Goal: Information Seeking & Learning: Find specific fact

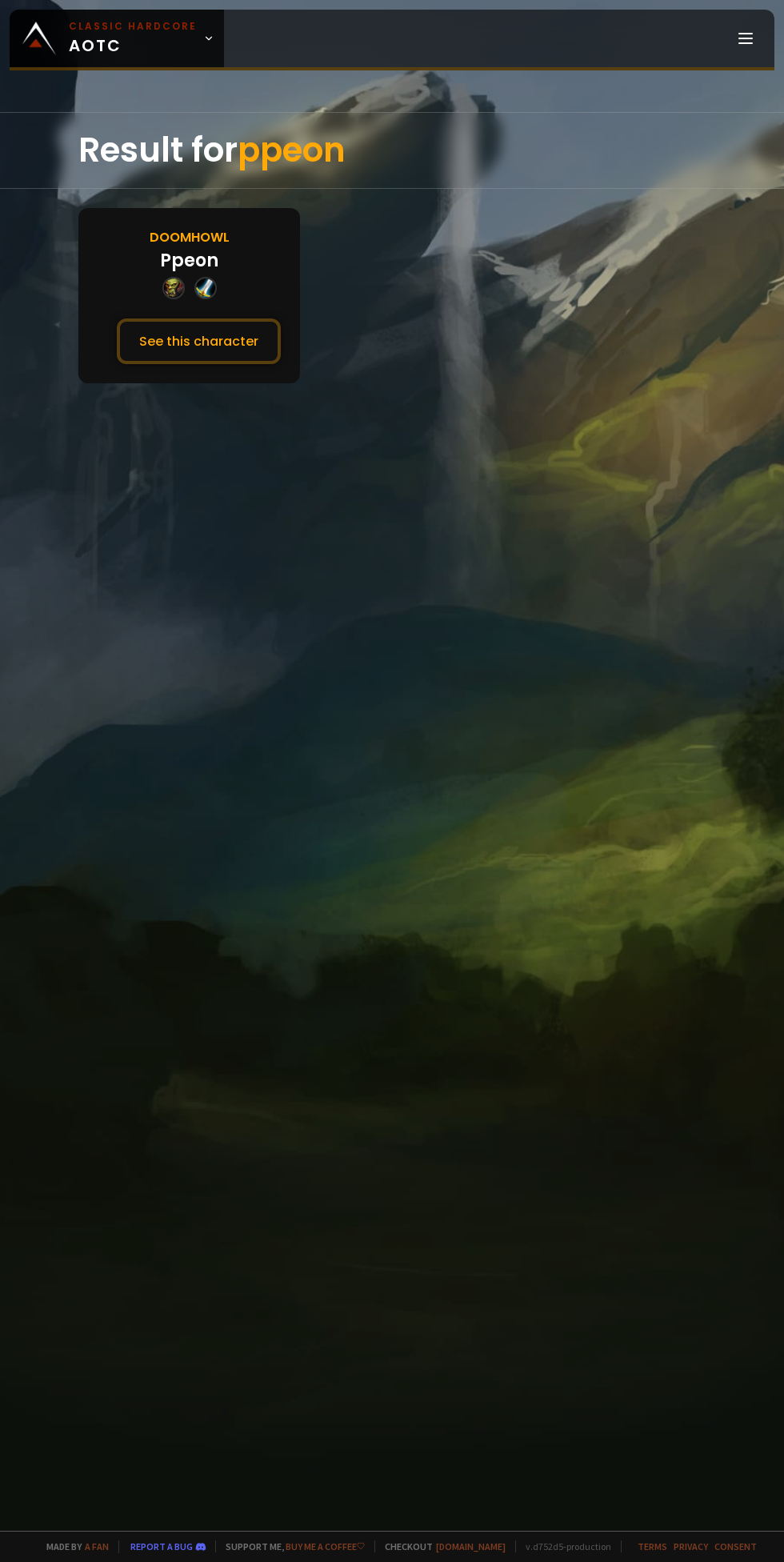
click at [244, 319] on button "See this character" at bounding box center [198, 342] width 164 height 46
